Goal: Check status: Check status

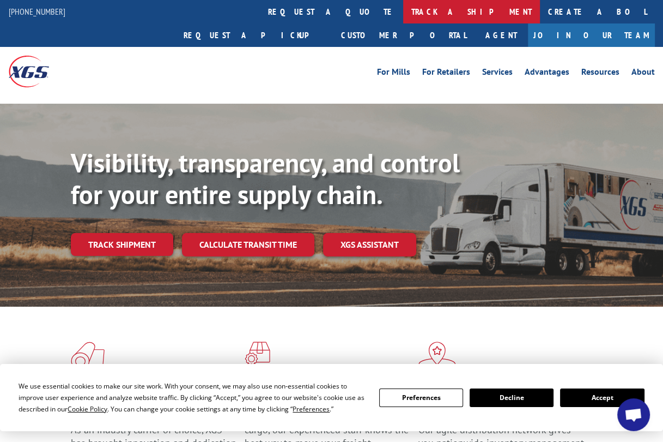
click at [403, 10] on link "track a shipment" at bounding box center [471, 11] width 137 height 23
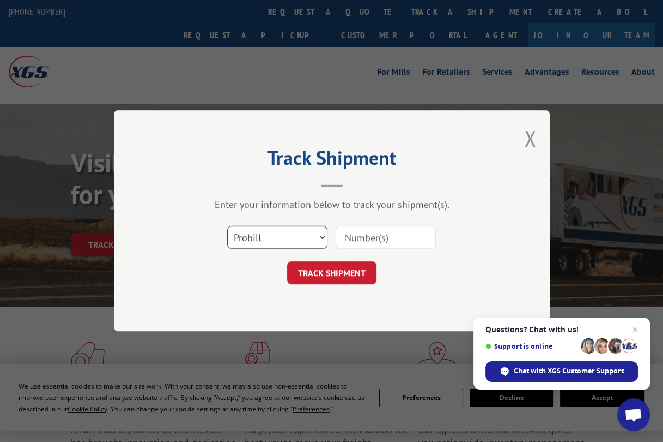
click at [319, 234] on select "Select category... Probill BOL PO" at bounding box center [277, 237] width 100 height 23
click at [383, 238] on input at bounding box center [386, 237] width 100 height 23
paste input "17689026"
type input "17689026"
click at [331, 271] on button "TRACK SHIPMENT" at bounding box center [331, 273] width 89 height 23
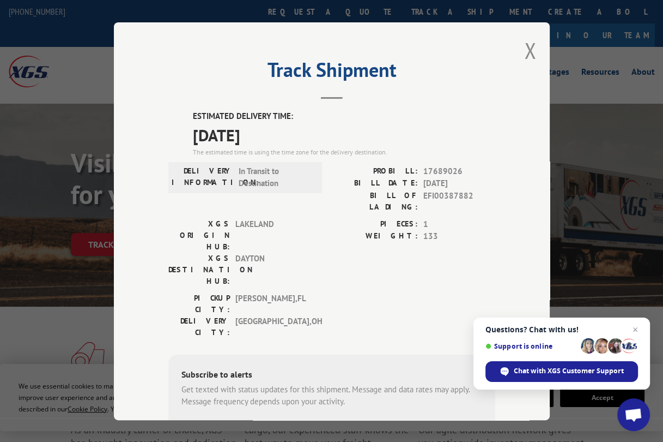
drag, startPoint x: 635, startPoint y: 327, endPoint x: 414, endPoint y: 58, distance: 347.8
click at [414, 58] on div "Track Shipment ESTIMATED DELIVERY TIME: [DATE] The estimated time is using the …" at bounding box center [332, 220] width 436 height 397
click at [634, 330] on span "Close chat" at bounding box center [636, 330] width 14 height 14
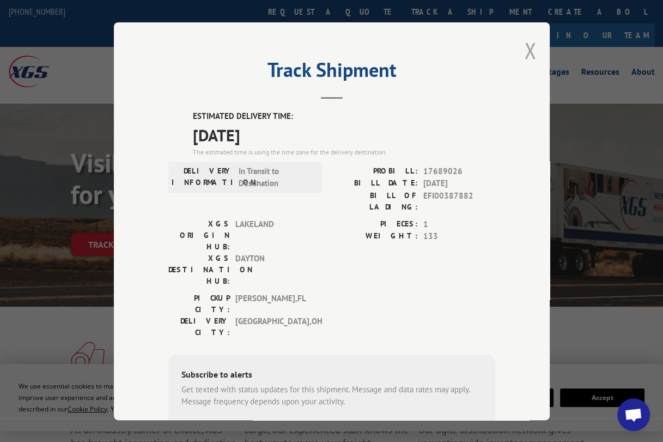
click at [528, 45] on button "Close modal" at bounding box center [530, 50] width 12 height 29
